Goal: Complete application form

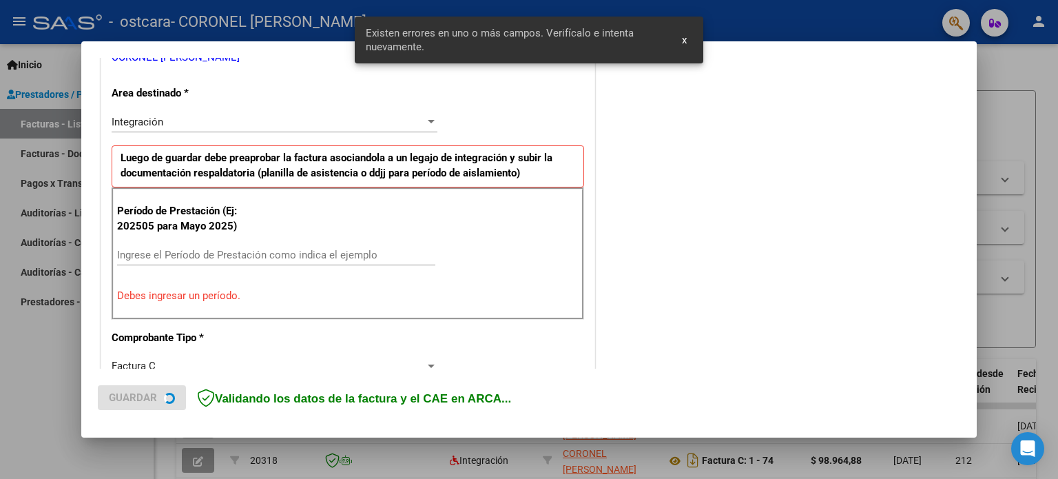
scroll to position [322, 0]
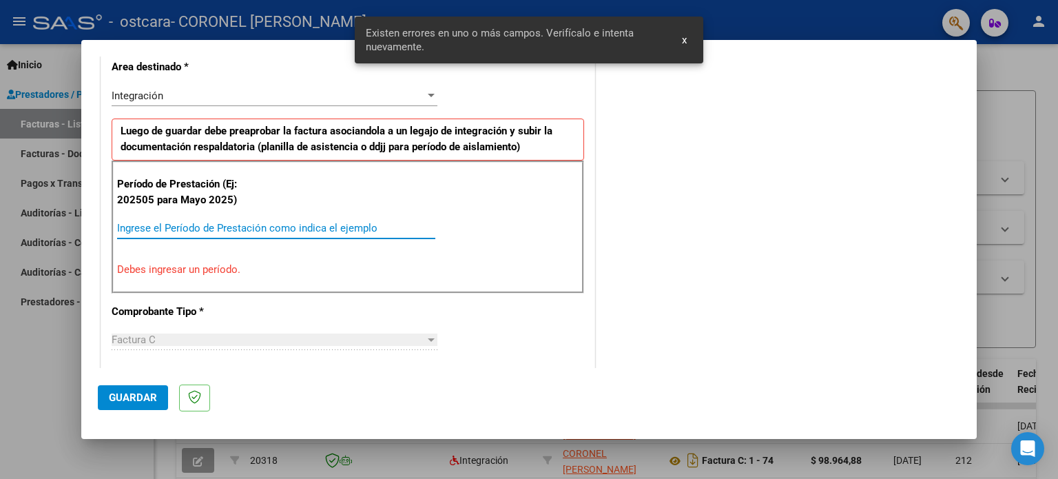
click at [190, 229] on input "Ingrese el Período de Prestación como indica el ejemplo" at bounding box center [276, 228] width 318 height 12
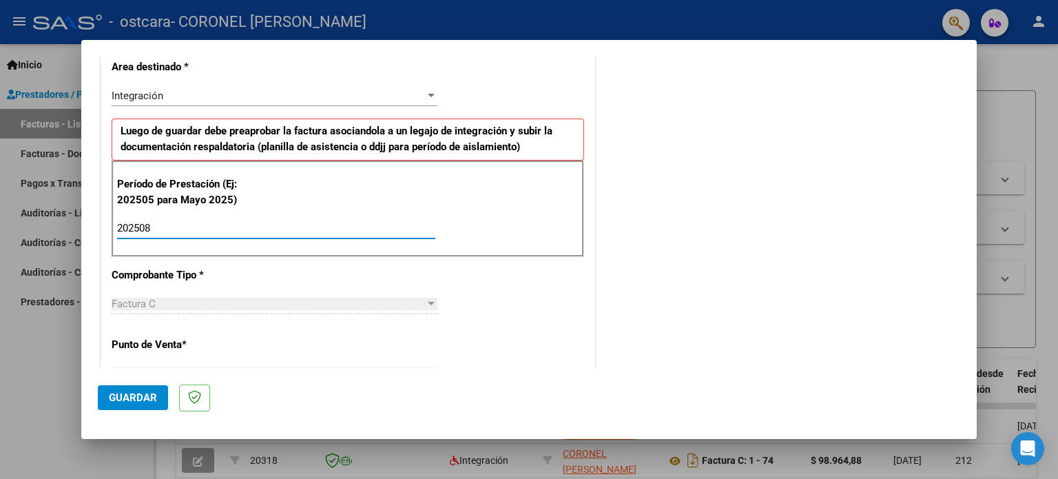
type input "202508"
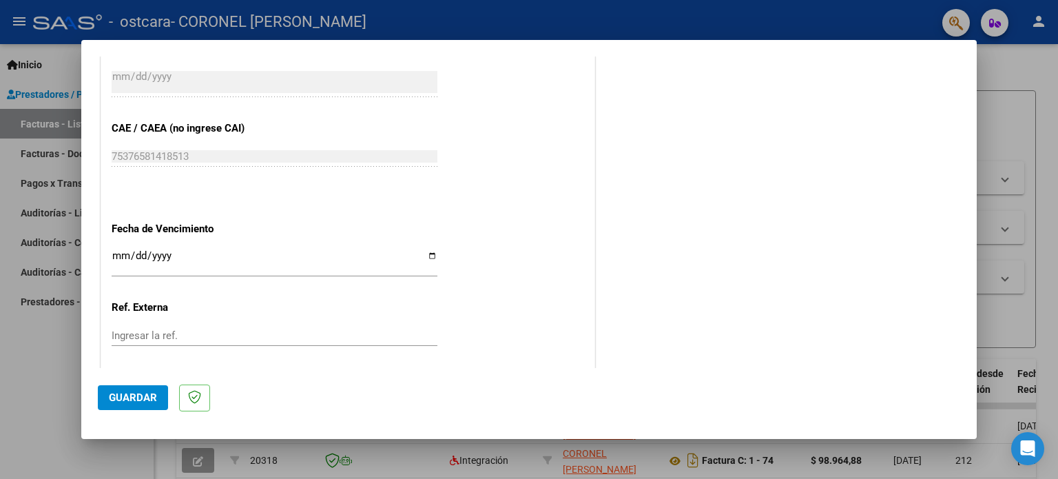
scroll to position [835, 0]
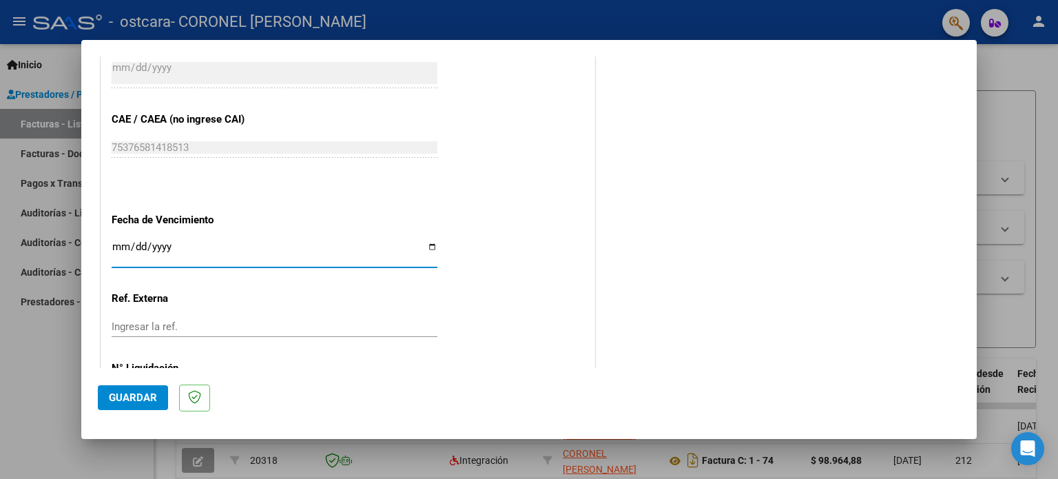
click at [427, 244] on input "Ingresar la fecha" at bounding box center [275, 252] width 326 height 22
type input "[DATE]"
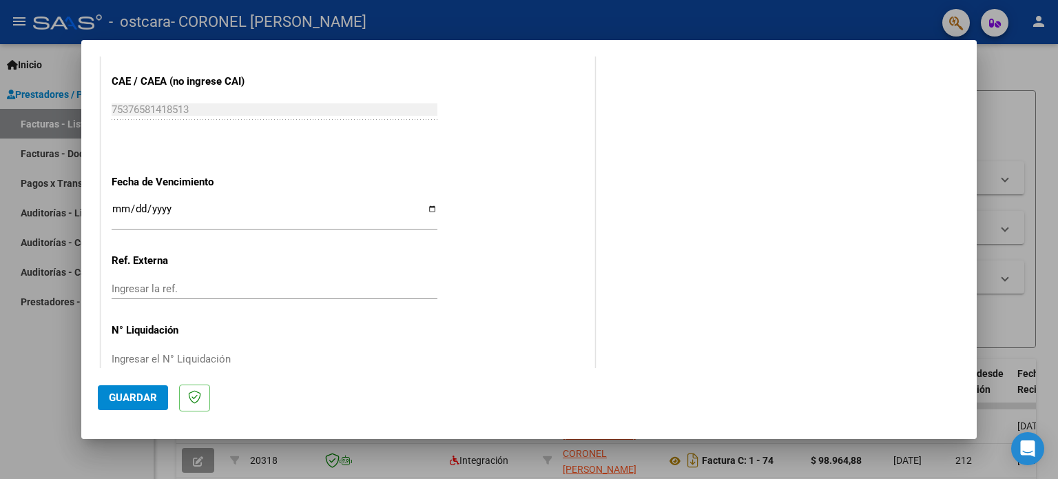
scroll to position [899, 0]
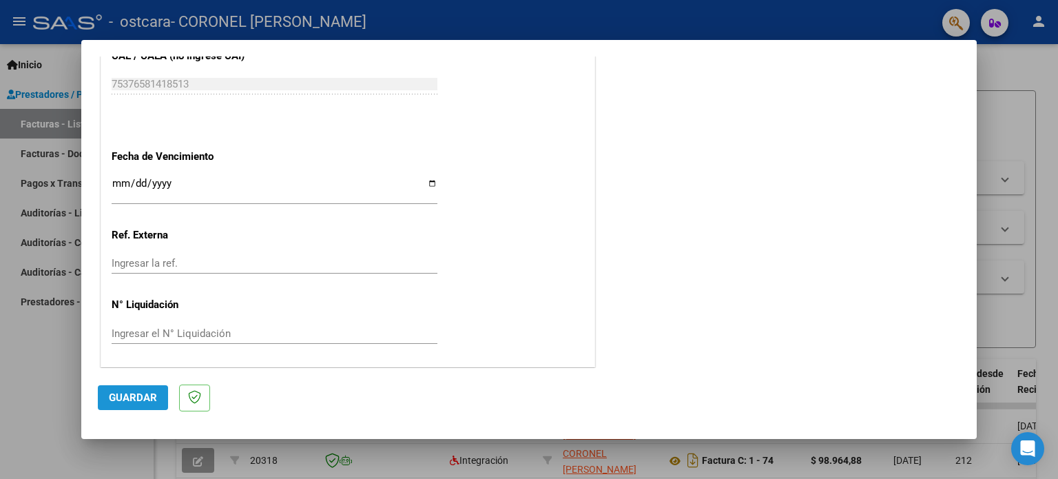
click at [116, 393] on span "Guardar" at bounding box center [133, 397] width 48 height 12
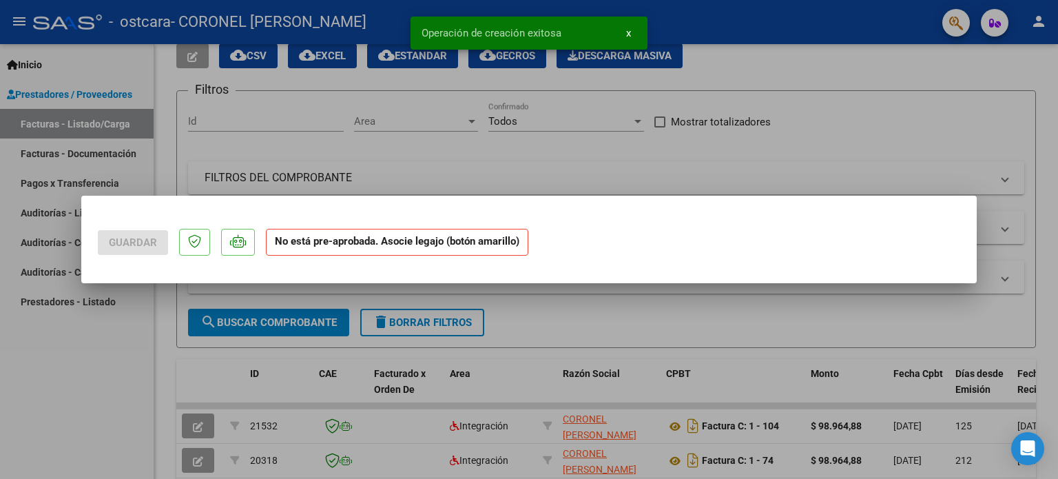
scroll to position [0, 0]
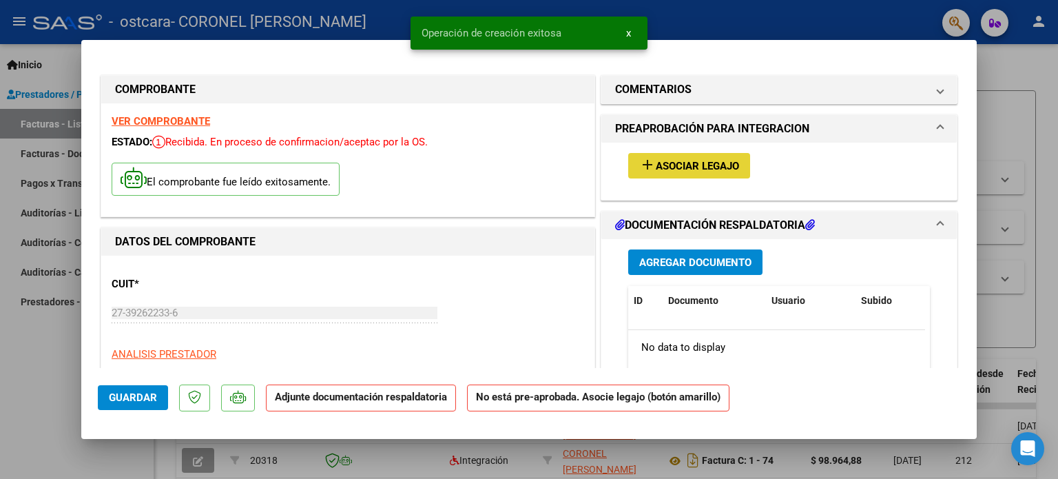
click at [705, 164] on span "Asociar Legajo" at bounding box center [697, 166] width 83 height 12
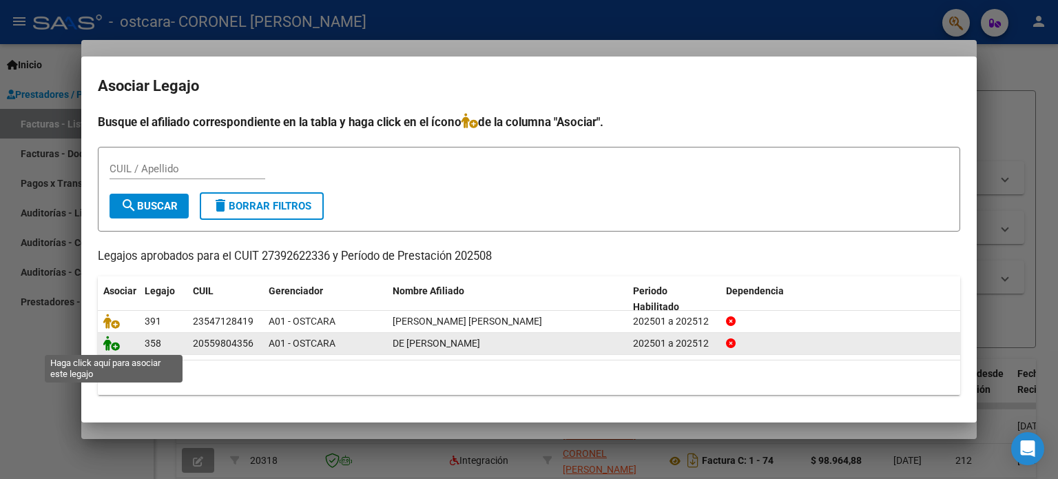
click at [116, 346] on icon at bounding box center [111, 342] width 17 height 15
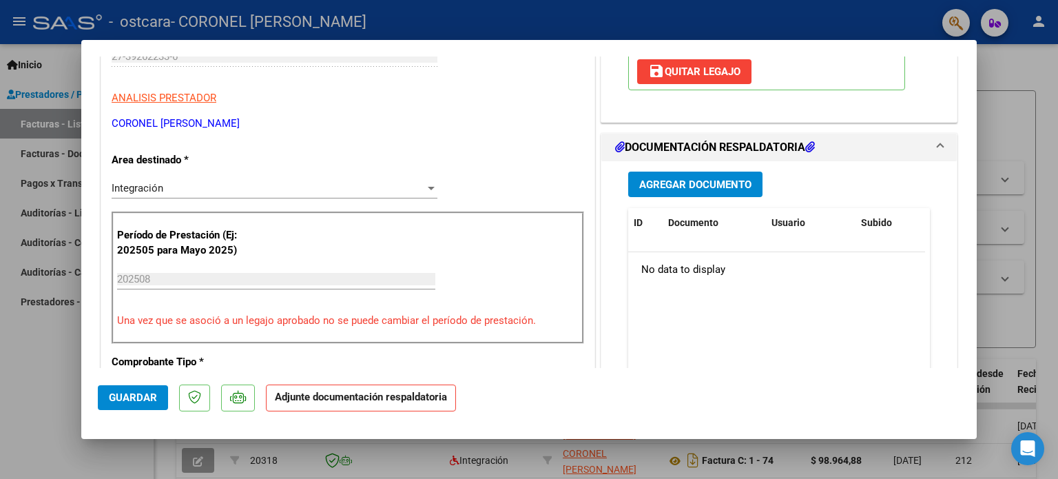
scroll to position [278, 0]
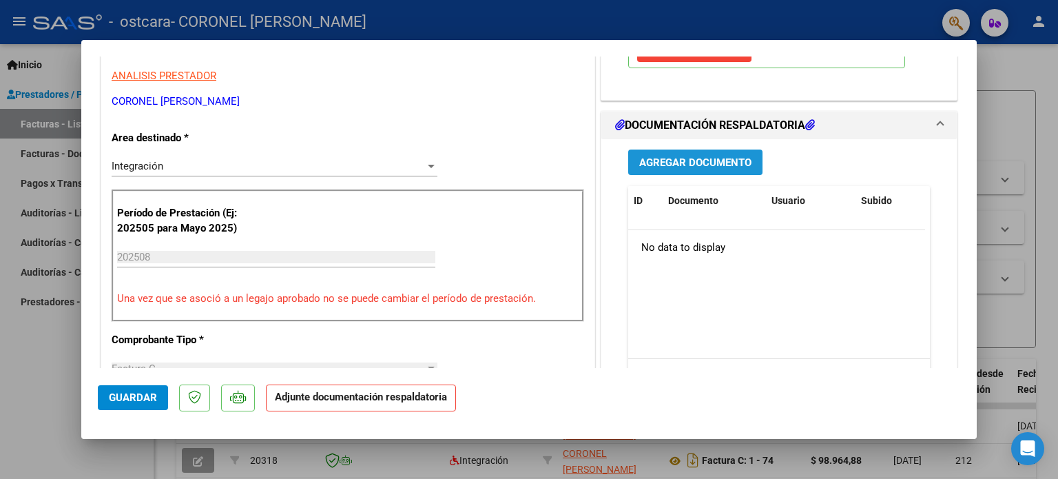
click at [722, 165] on span "Agregar Documento" at bounding box center [695, 162] width 112 height 12
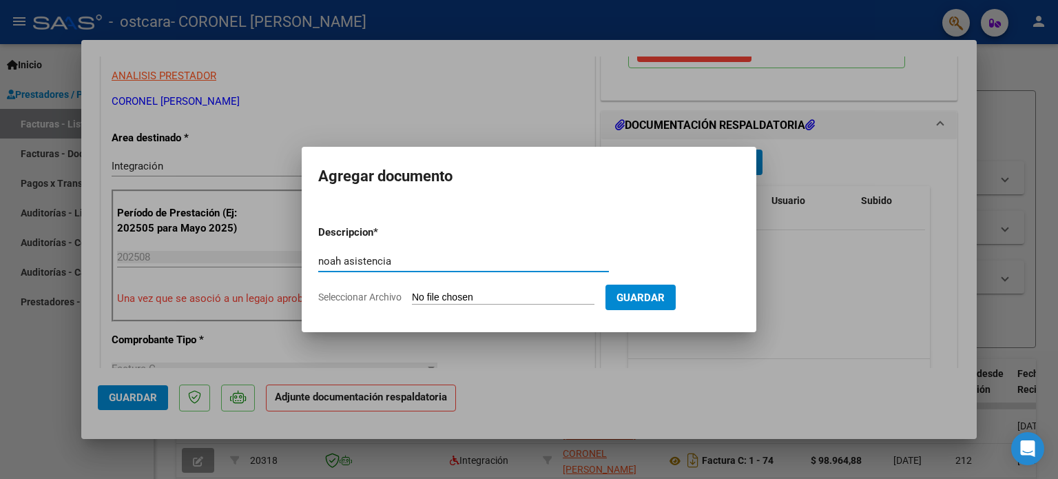
type input "noah asistencia"
click at [525, 295] on input "Seleccionar Archivo" at bounding box center [503, 297] width 183 height 13
type input "C:\fakepath\Noah asistencia agosto.pdf"
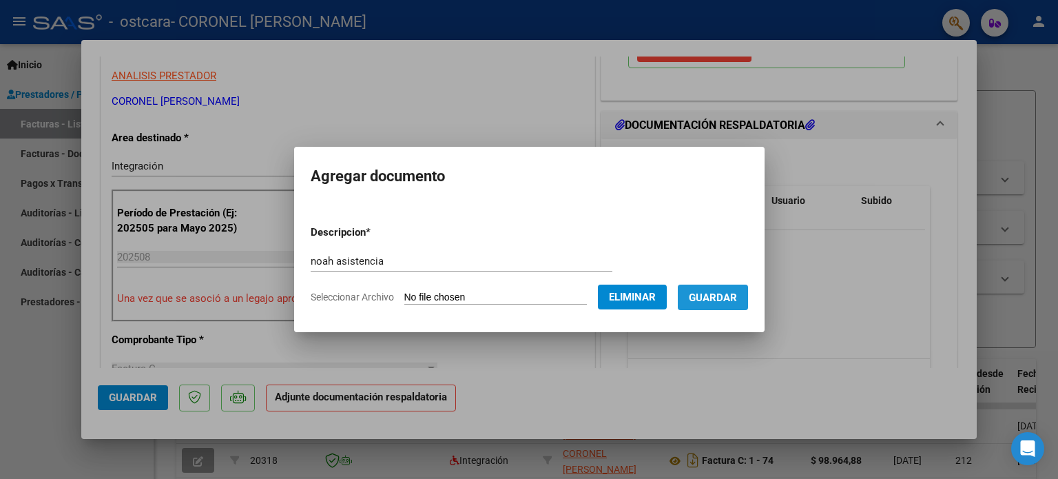
click at [720, 302] on span "Guardar" at bounding box center [713, 297] width 48 height 12
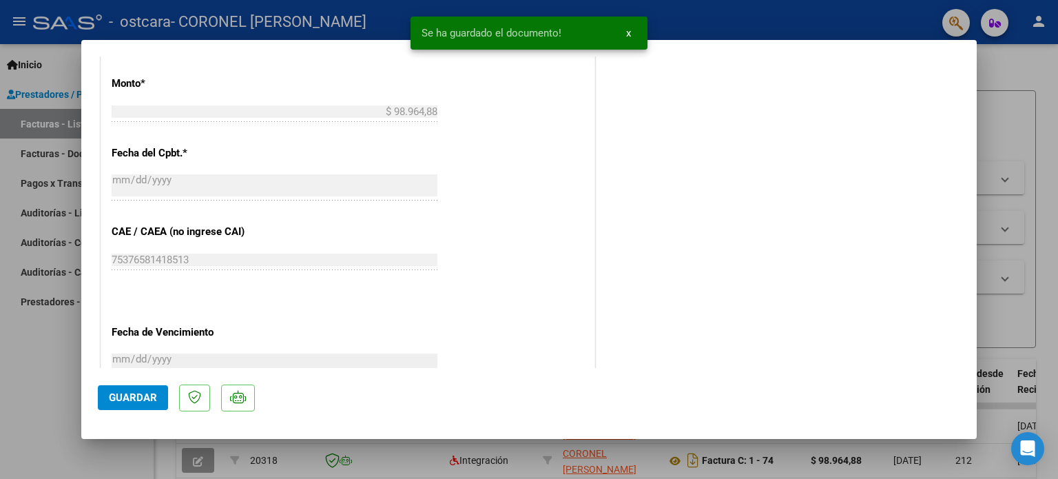
scroll to position [920, 0]
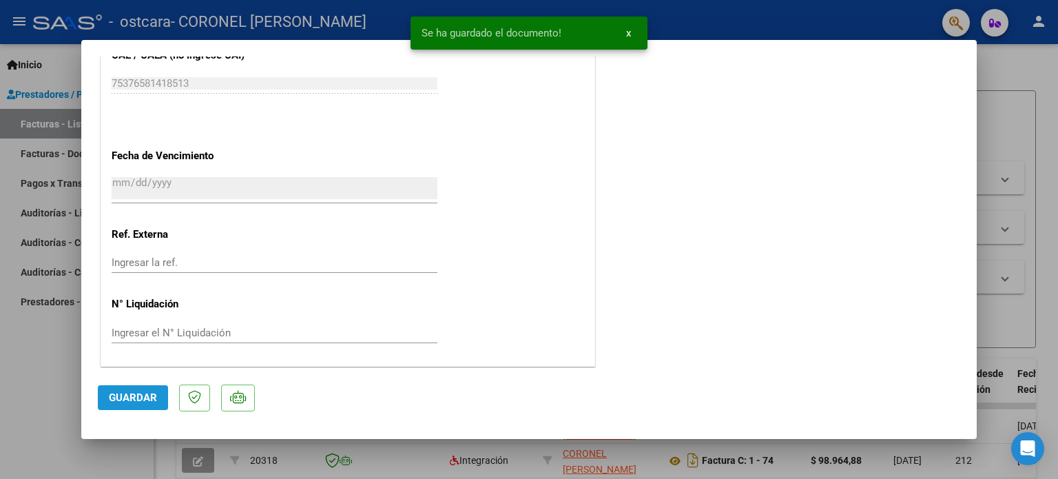
click at [136, 406] on button "Guardar" at bounding box center [133, 397] width 70 height 25
click at [1014, 85] on div at bounding box center [529, 239] width 1058 height 479
type input "$ 0,00"
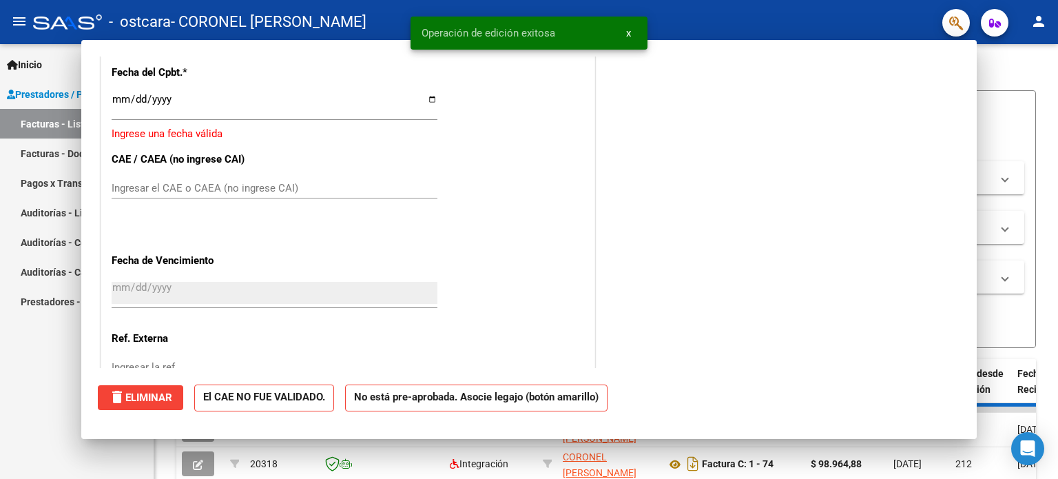
scroll to position [1024, 0]
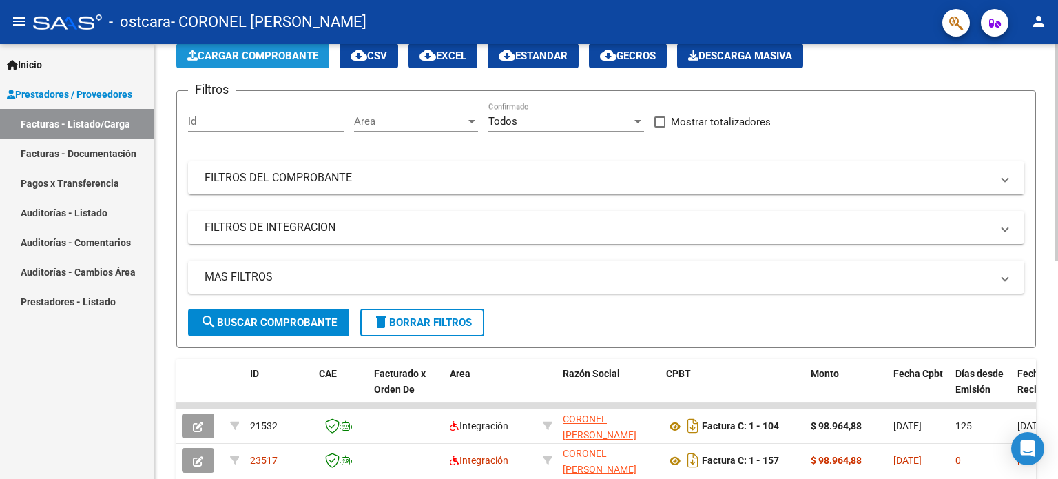
click at [302, 58] on span "Cargar Comprobante" at bounding box center [252, 56] width 131 height 12
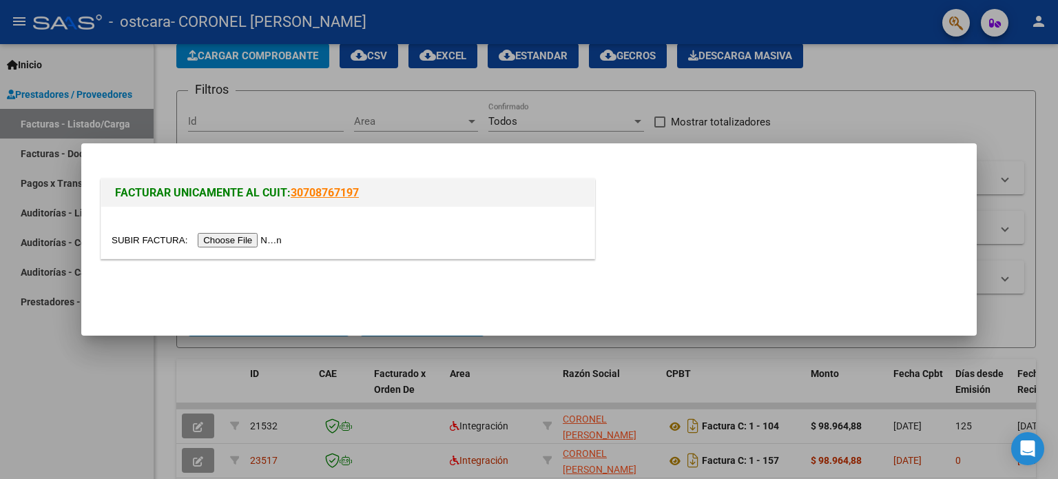
click at [233, 244] on input "file" at bounding box center [199, 240] width 174 height 14
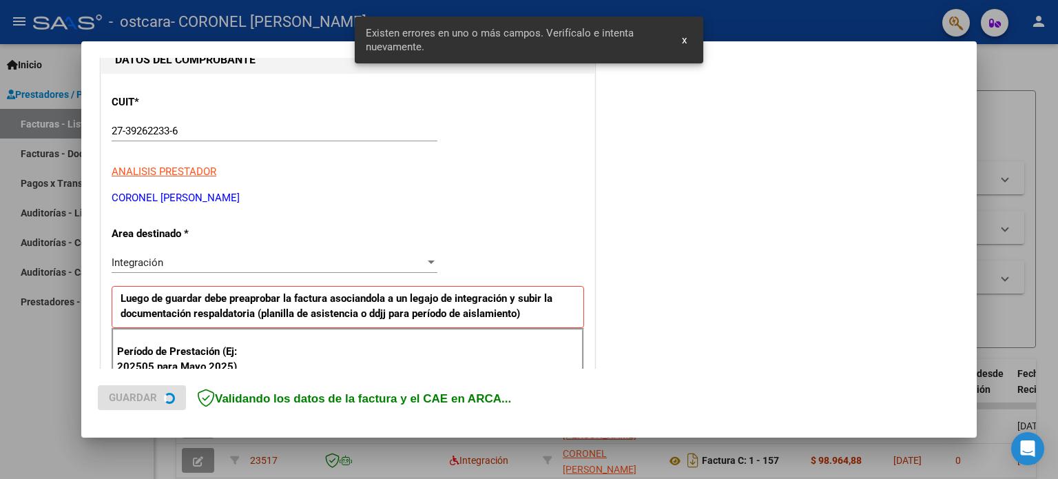
scroll to position [297, 0]
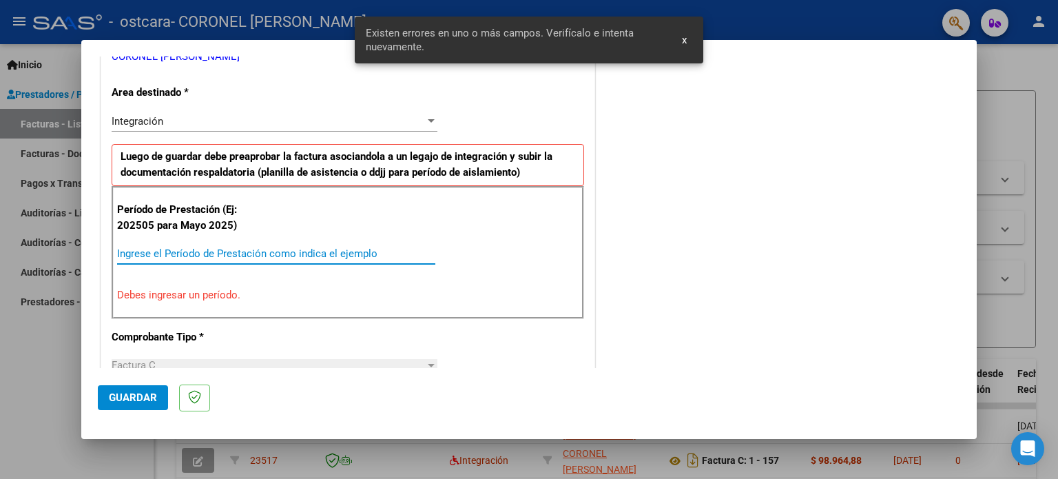
click at [190, 253] on input "Ingrese el Período de Prestación como indica el ejemplo" at bounding box center [276, 253] width 318 height 12
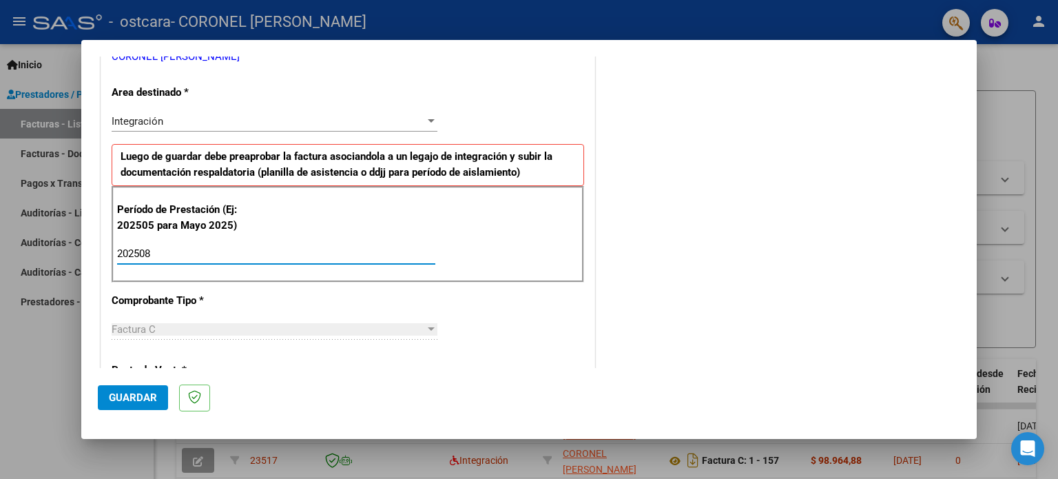
type input "202508"
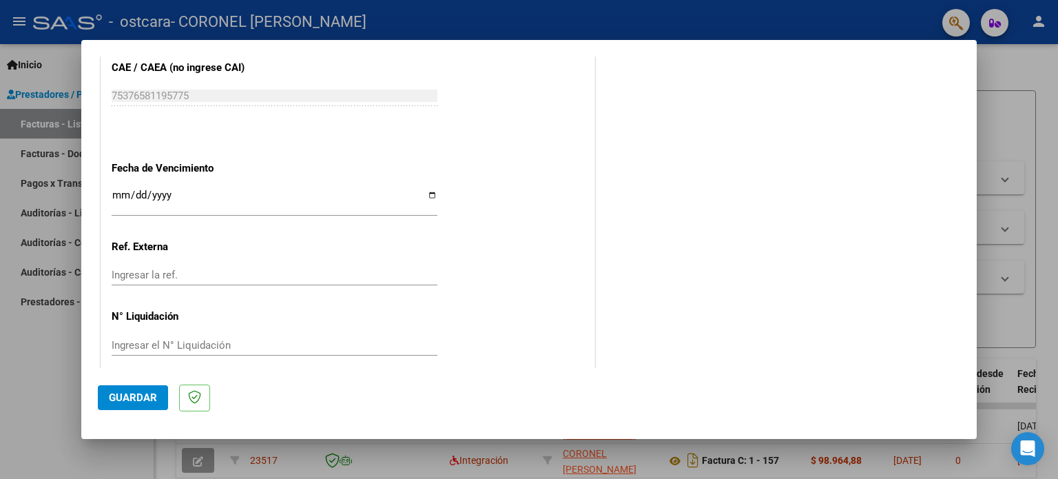
scroll to position [899, 0]
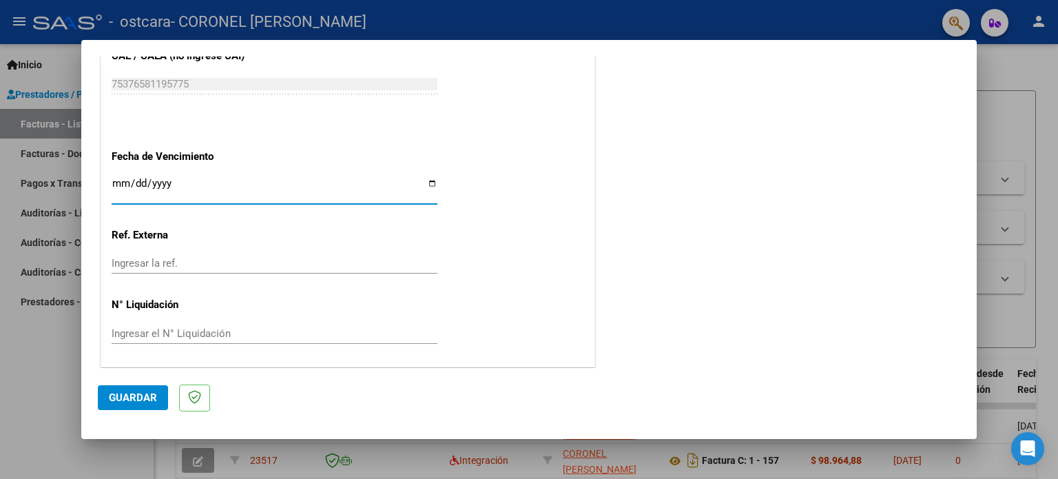
click at [429, 183] on input "Ingresar la fecha" at bounding box center [275, 189] width 326 height 22
type input "[DATE]"
click at [137, 395] on span "Guardar" at bounding box center [133, 397] width 48 height 12
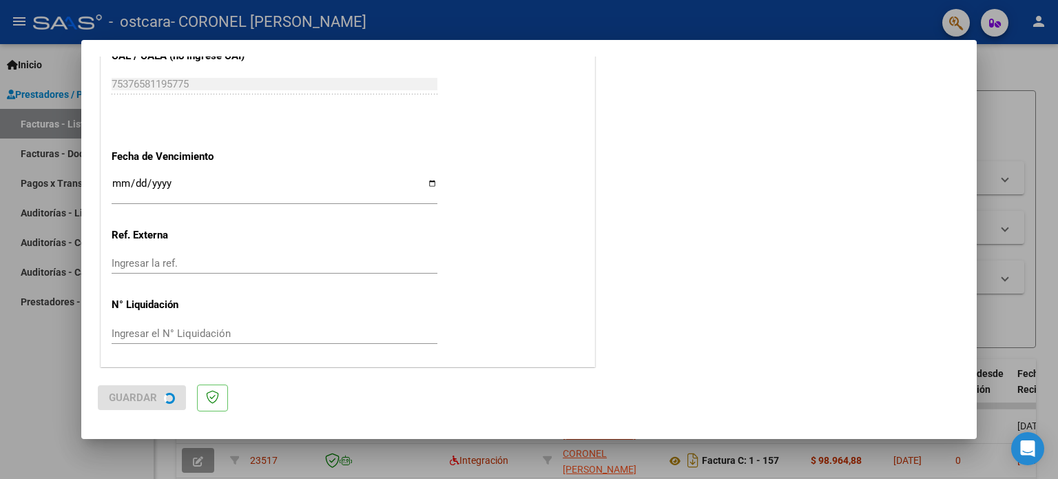
scroll to position [0, 0]
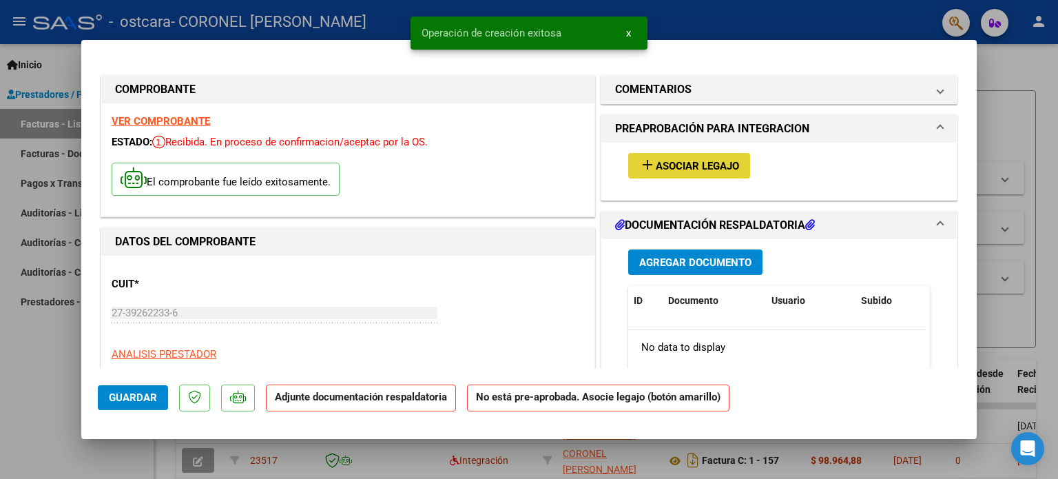
click at [700, 164] on span "Asociar Legajo" at bounding box center [697, 166] width 83 height 12
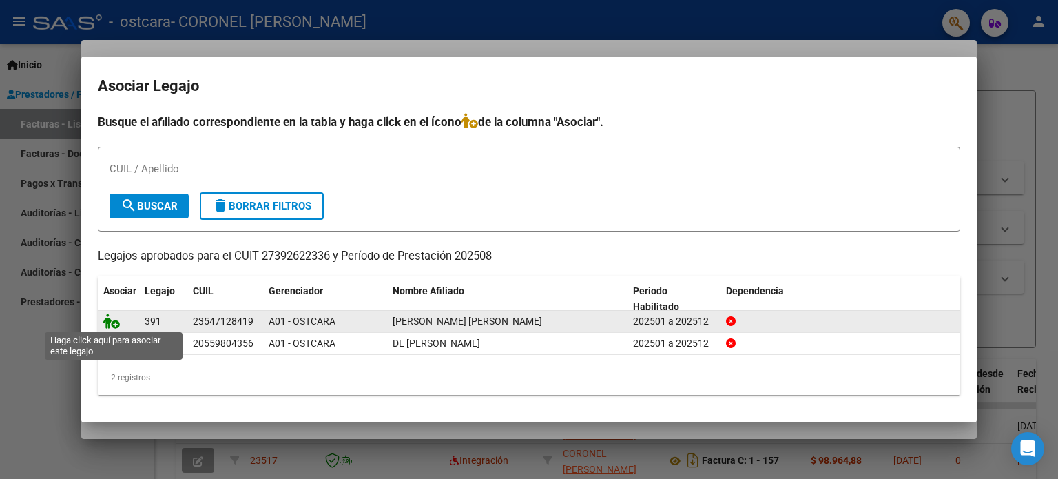
click at [107, 325] on icon at bounding box center [111, 320] width 17 height 15
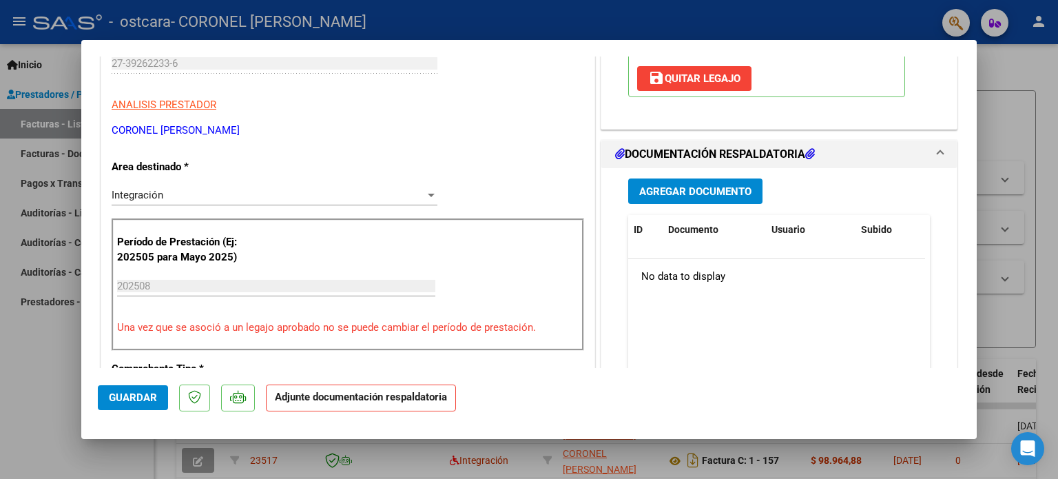
scroll to position [264, 0]
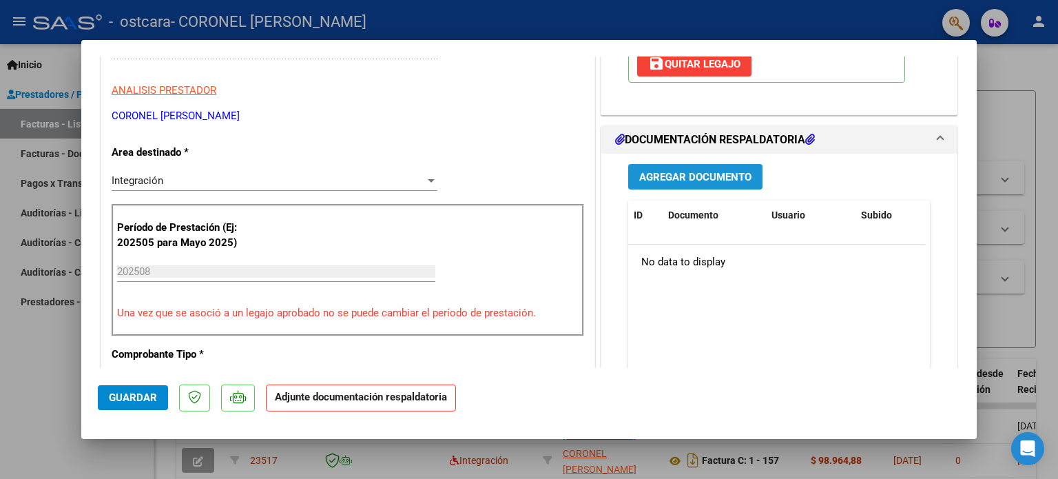
click at [743, 167] on button "Agregar Documento" at bounding box center [695, 176] width 134 height 25
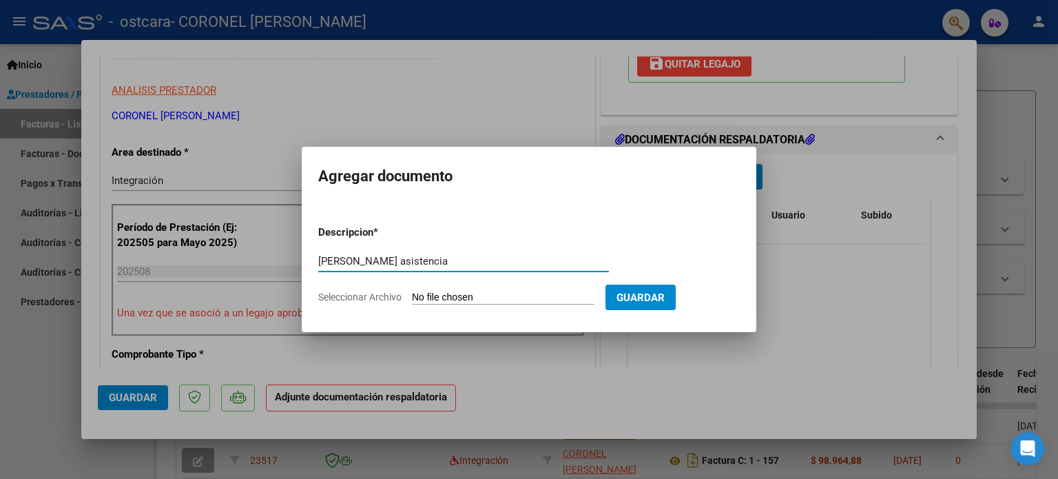
type input "[PERSON_NAME] asistencia"
click at [482, 294] on input "Seleccionar Archivo" at bounding box center [503, 297] width 183 height 13
type input "C:\fakepath\[PERSON_NAME] asistencia agosto.pdf"
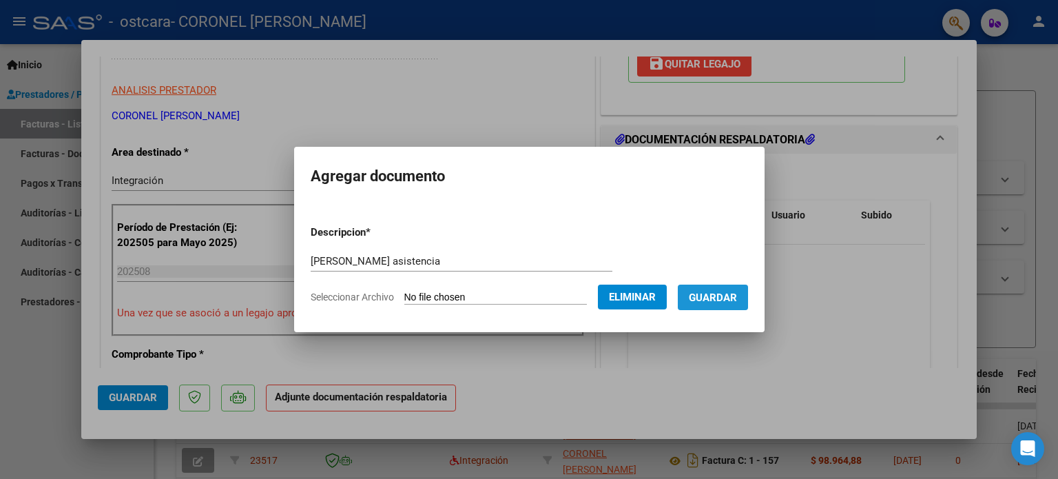
click at [724, 301] on span "Guardar" at bounding box center [713, 297] width 48 height 12
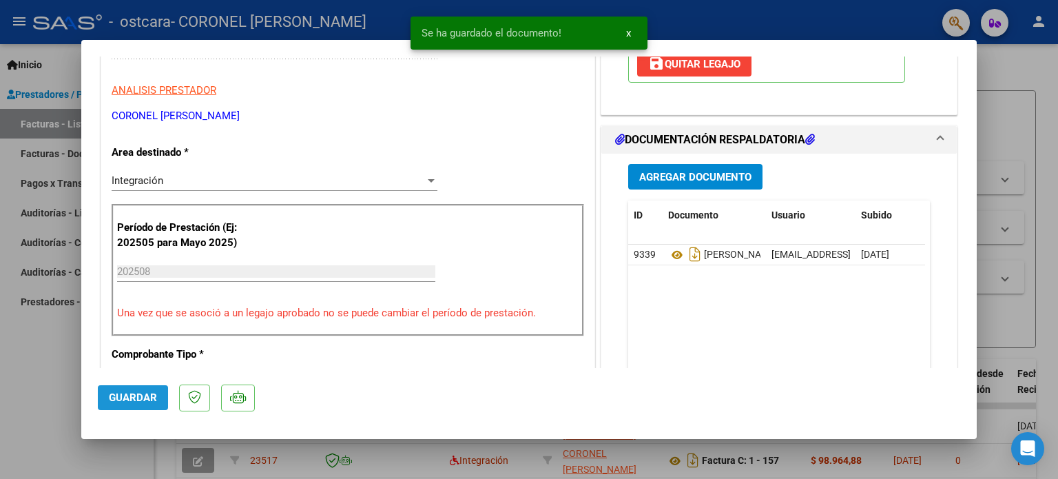
click at [140, 404] on button "Guardar" at bounding box center [133, 397] width 70 height 25
click at [11, 353] on div at bounding box center [529, 239] width 1058 height 479
type input "$ 0,00"
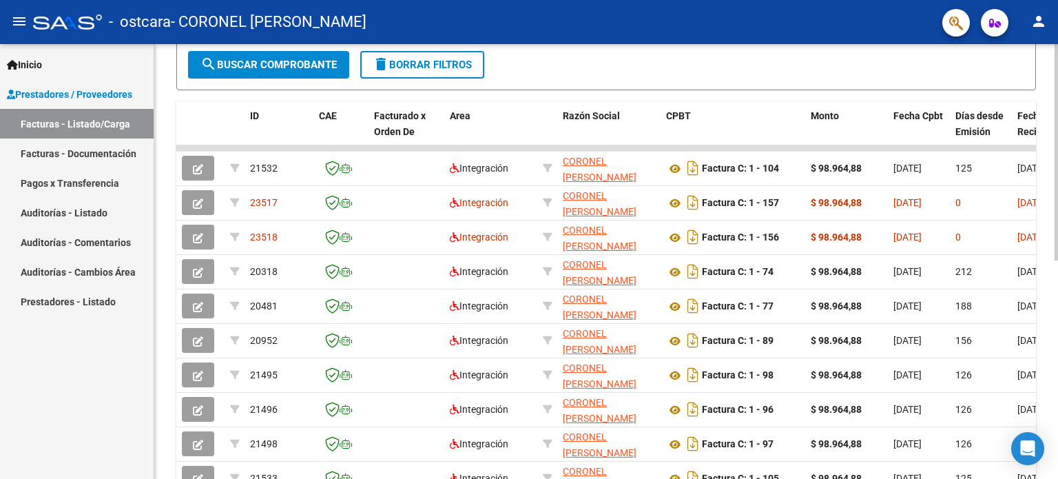
scroll to position [335, 0]
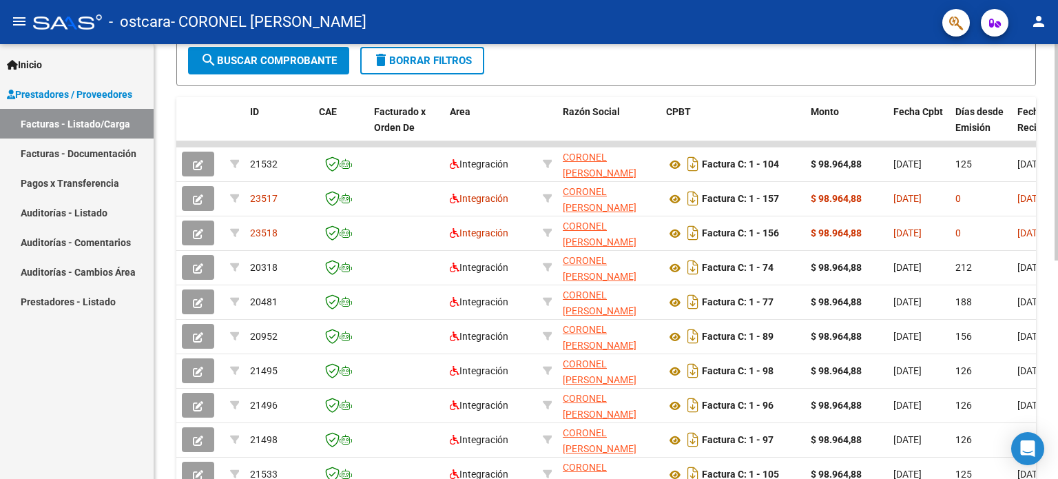
click at [1057, 236] on div at bounding box center [1055, 322] width 3 height 216
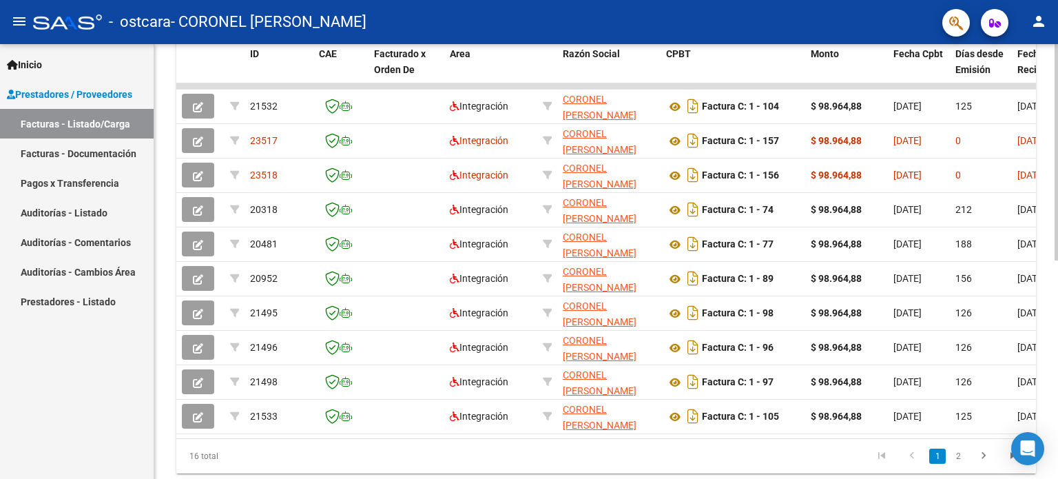
scroll to position [395, 0]
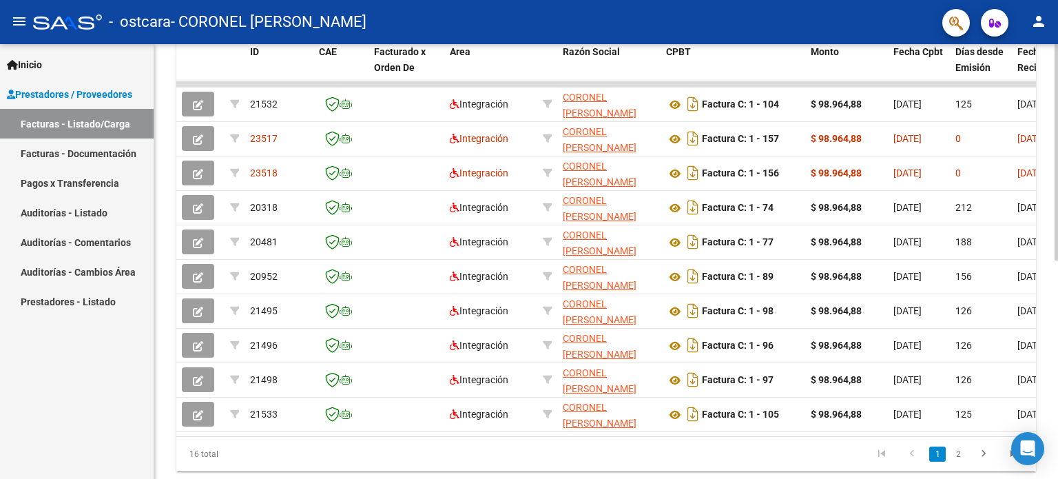
click at [1057, 256] on div at bounding box center [1055, 352] width 3 height 216
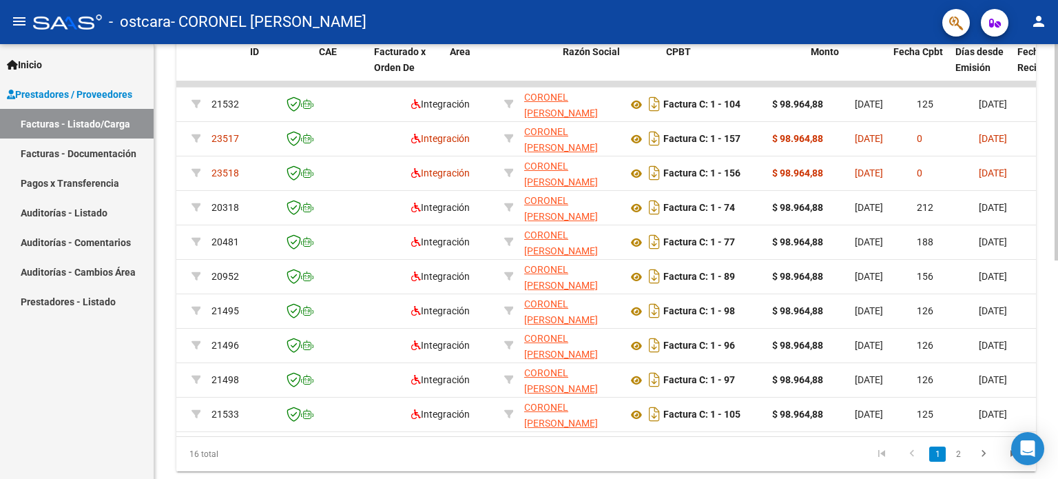
scroll to position [0, 0]
